Goal: Transaction & Acquisition: Purchase product/service

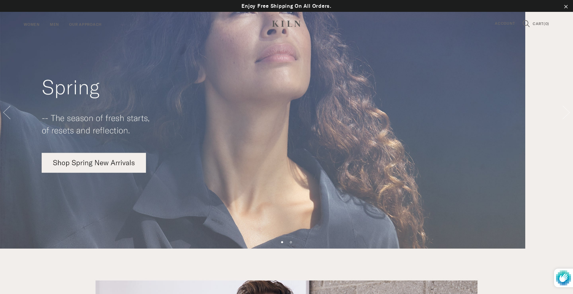
scroll to position [29, 0]
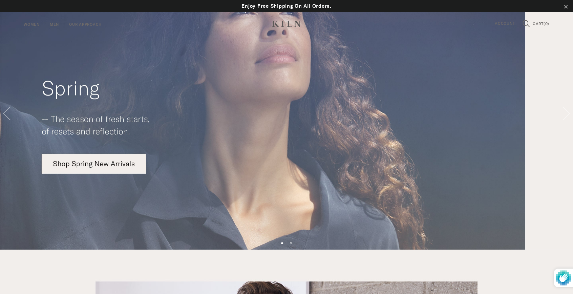
click at [99, 161] on img at bounding box center [286, 110] width 573 height 279
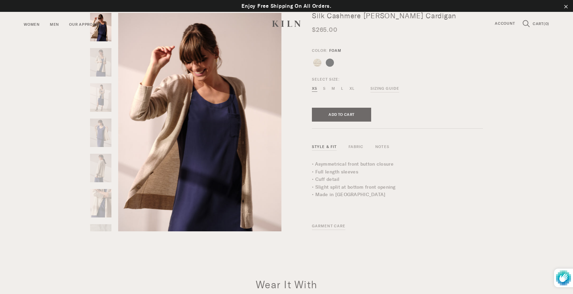
scroll to position [29, 0]
